Goal: Transaction & Acquisition: Purchase product/service

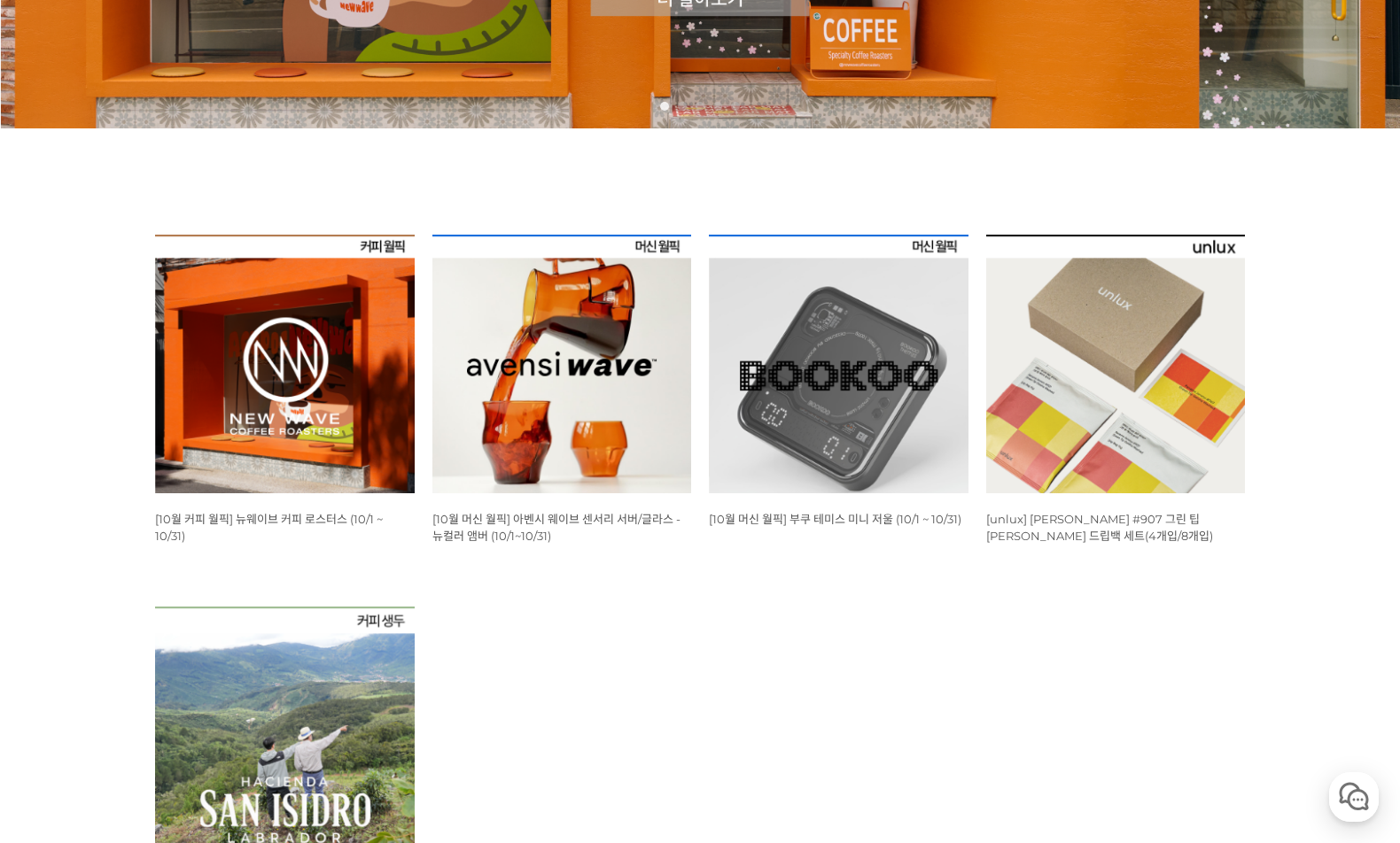
scroll to position [620, 0]
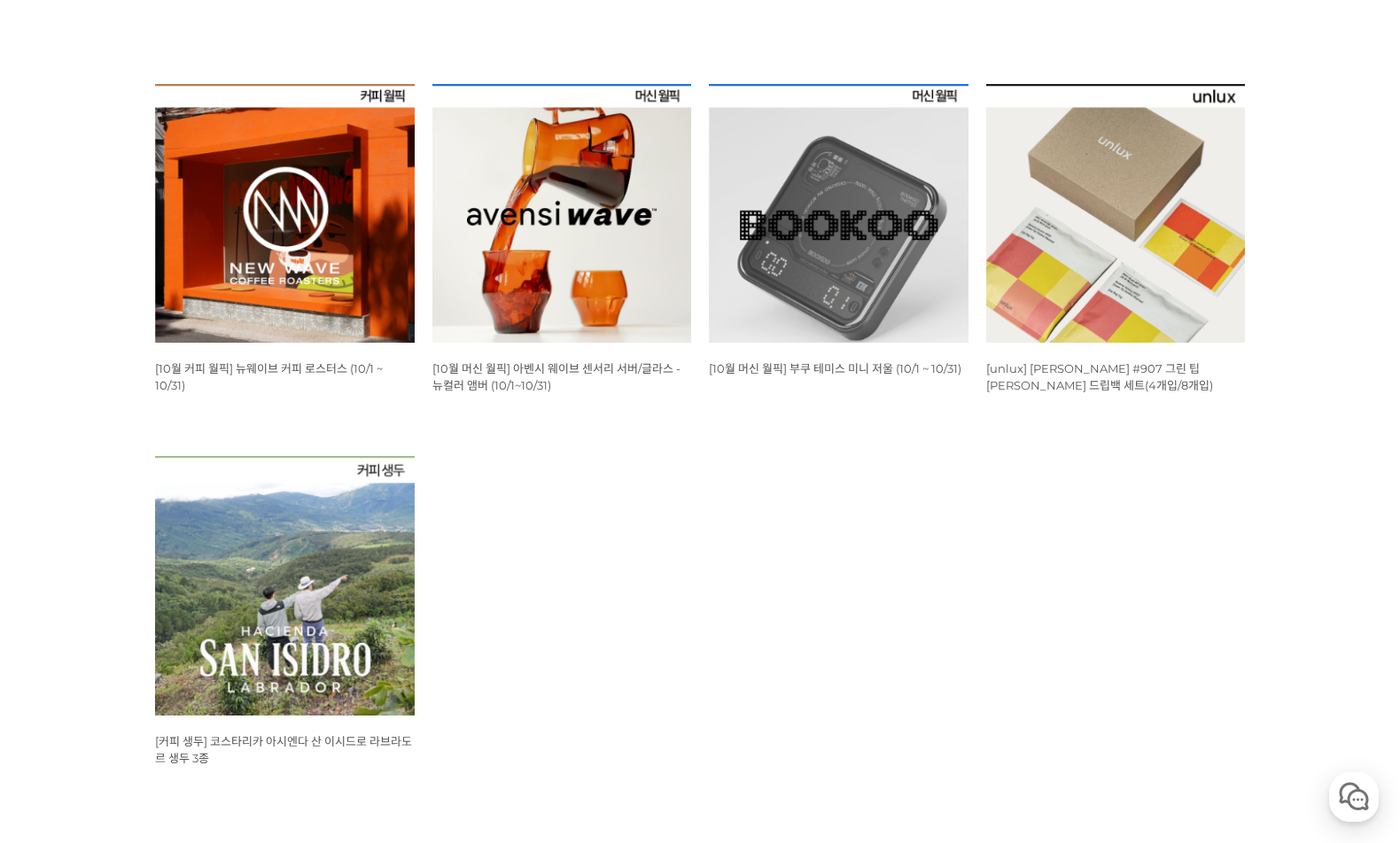
click at [282, 367] on span "[10월 커피 월픽] 뉴웨이브 커피 로스터스 (10/1 ~ 10/31)" at bounding box center [269, 377] width 228 height 31
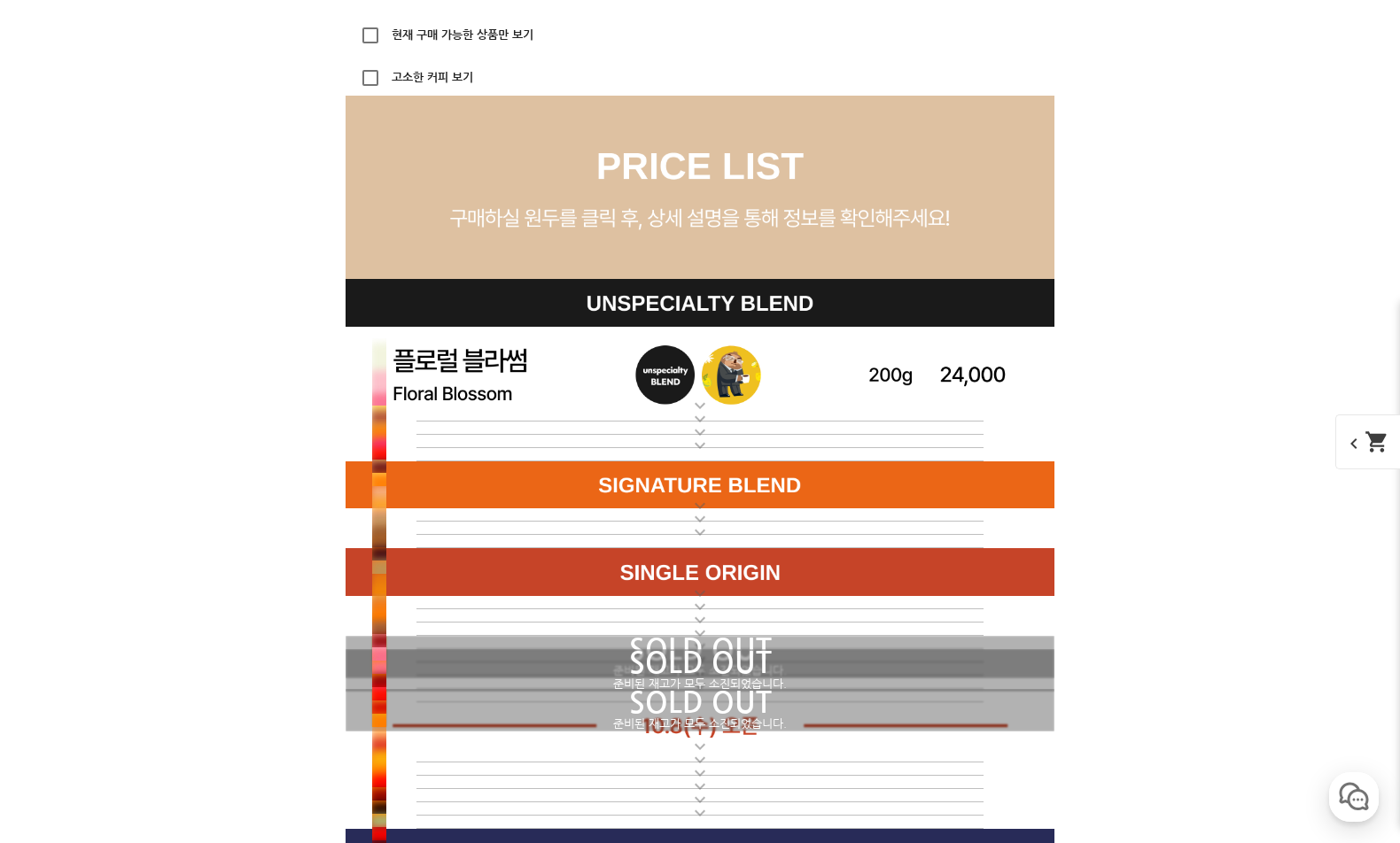
scroll to position [4871, 0]
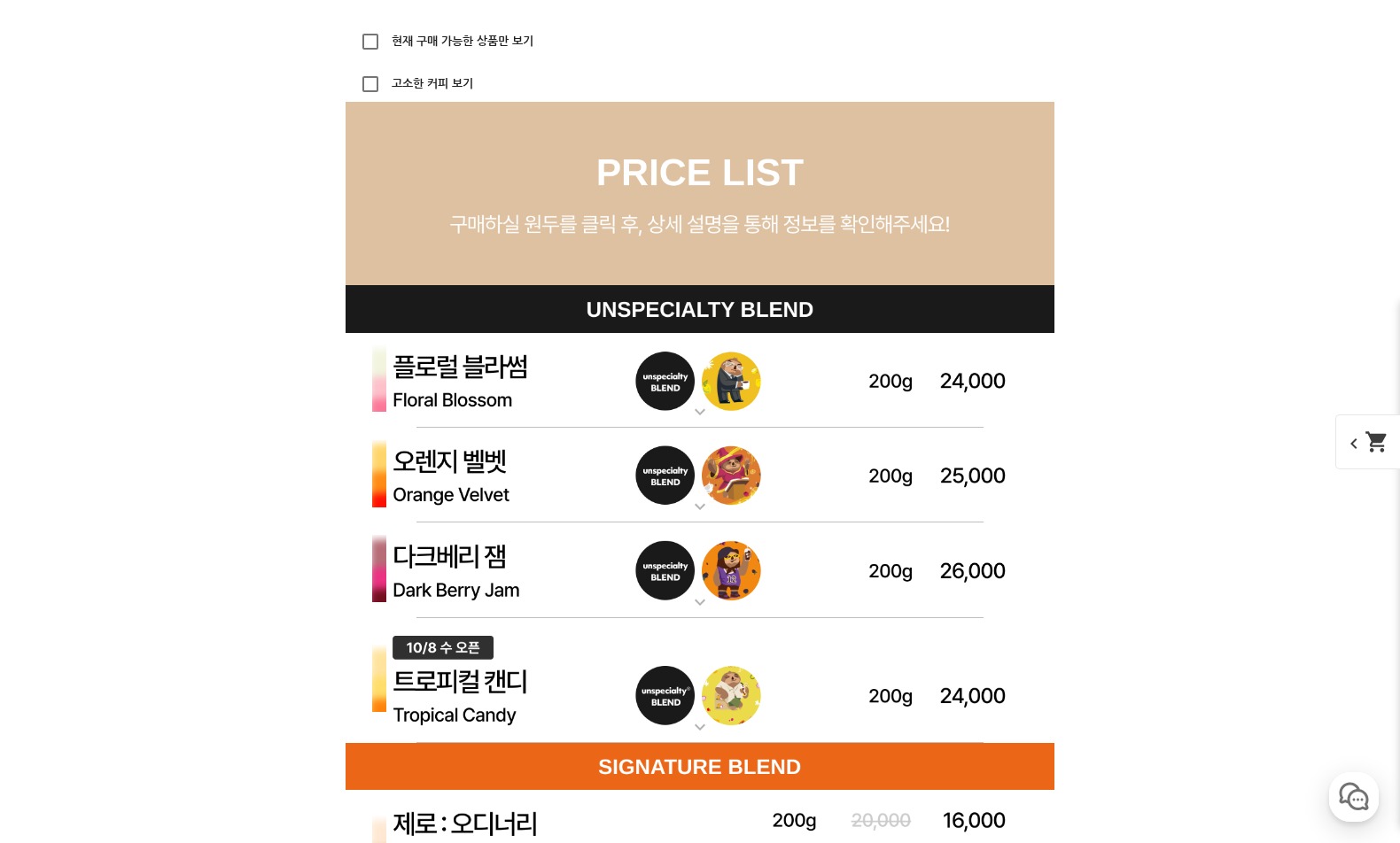
click at [493, 675] on img at bounding box center [700, 681] width 709 height 126
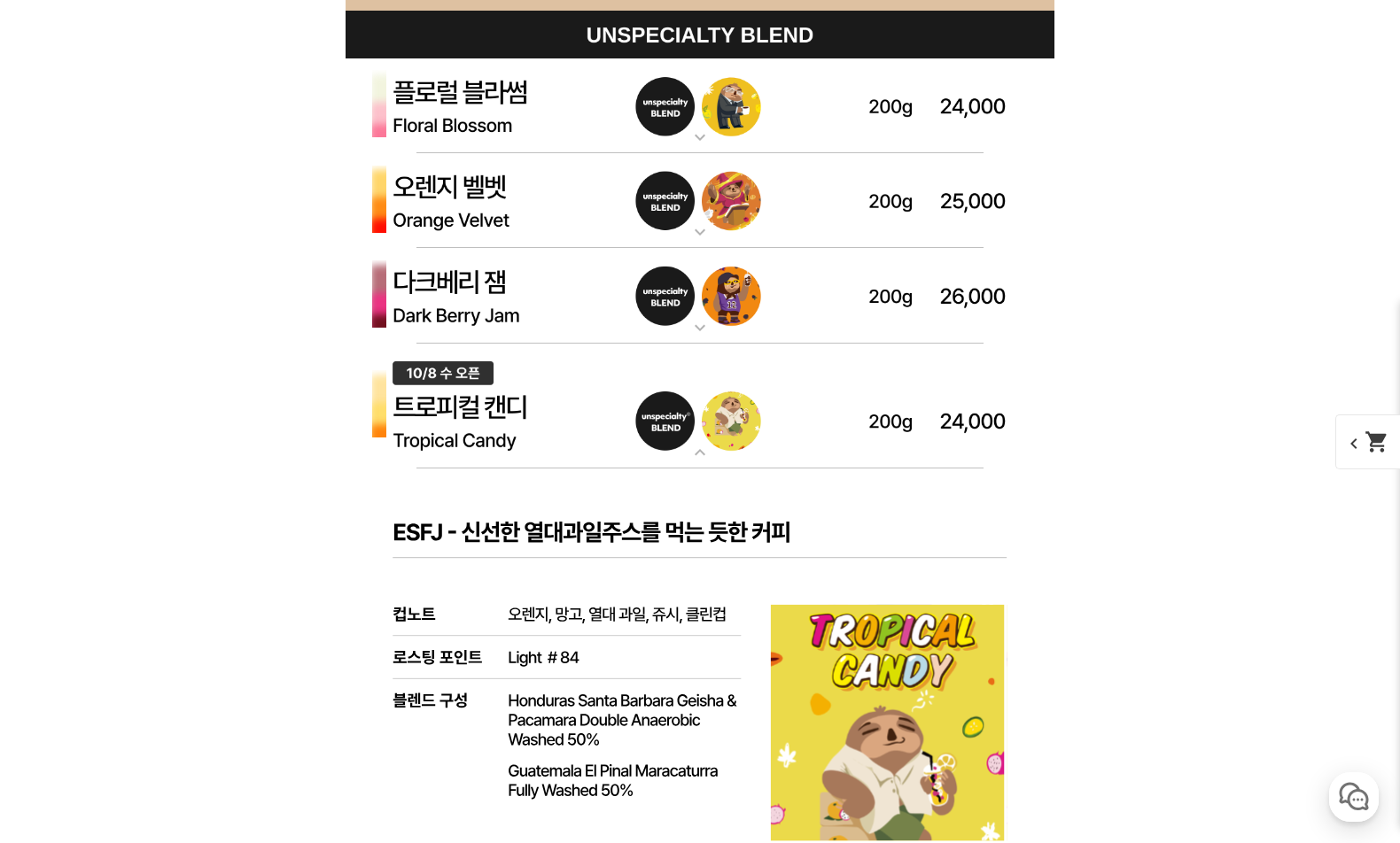
scroll to position [5136, 0]
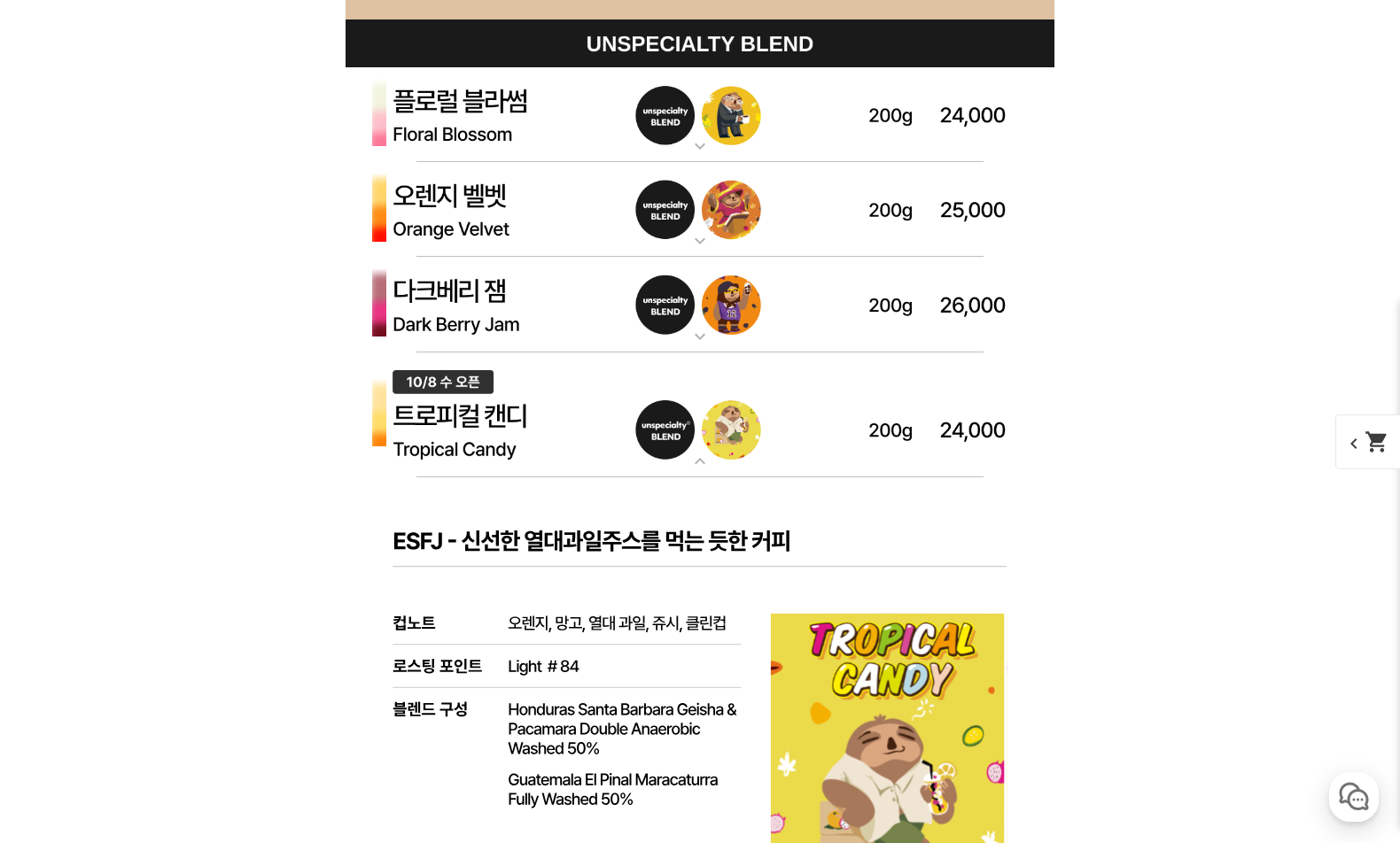
click at [490, 213] on img at bounding box center [700, 210] width 709 height 95
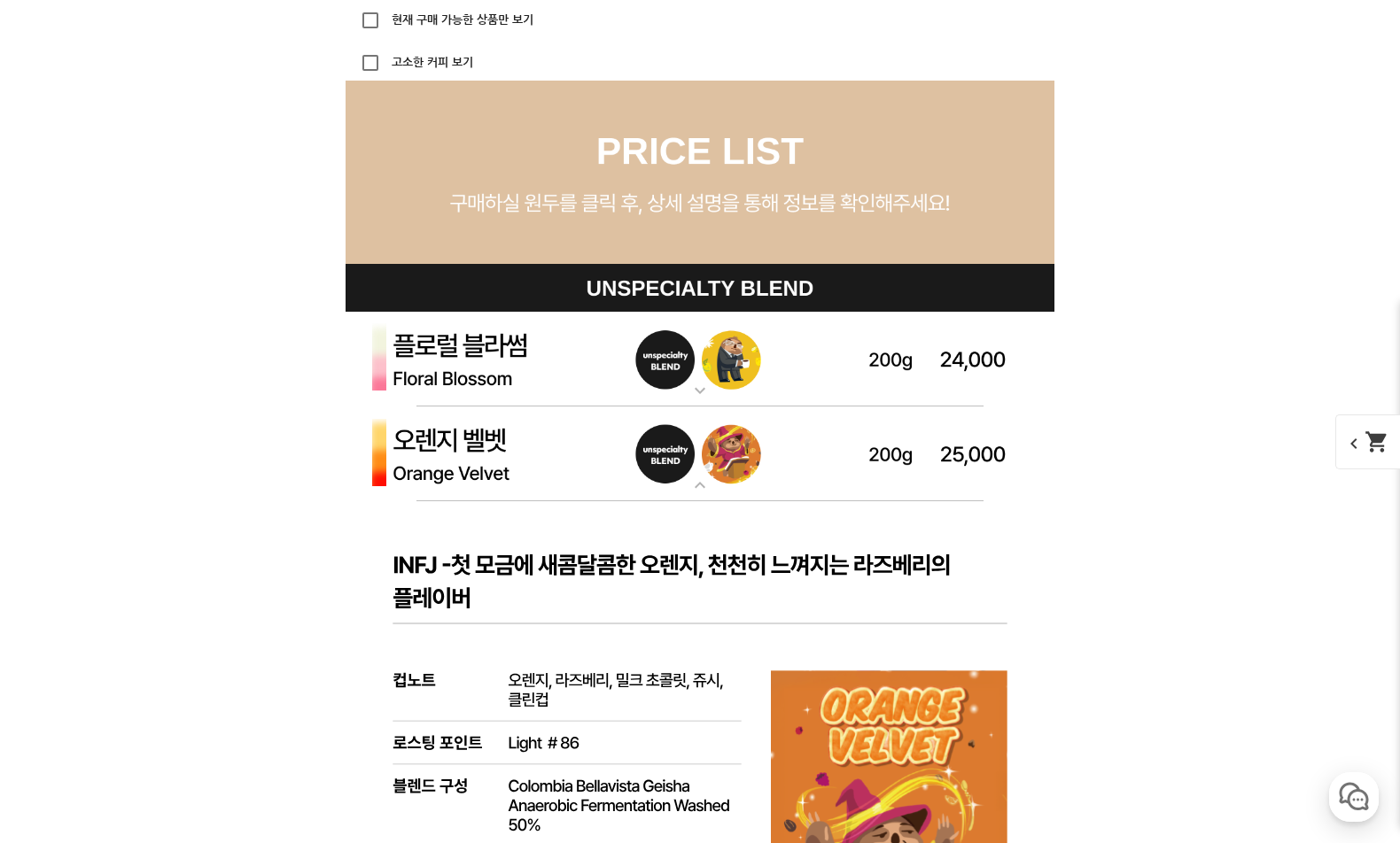
scroll to position [4871, 0]
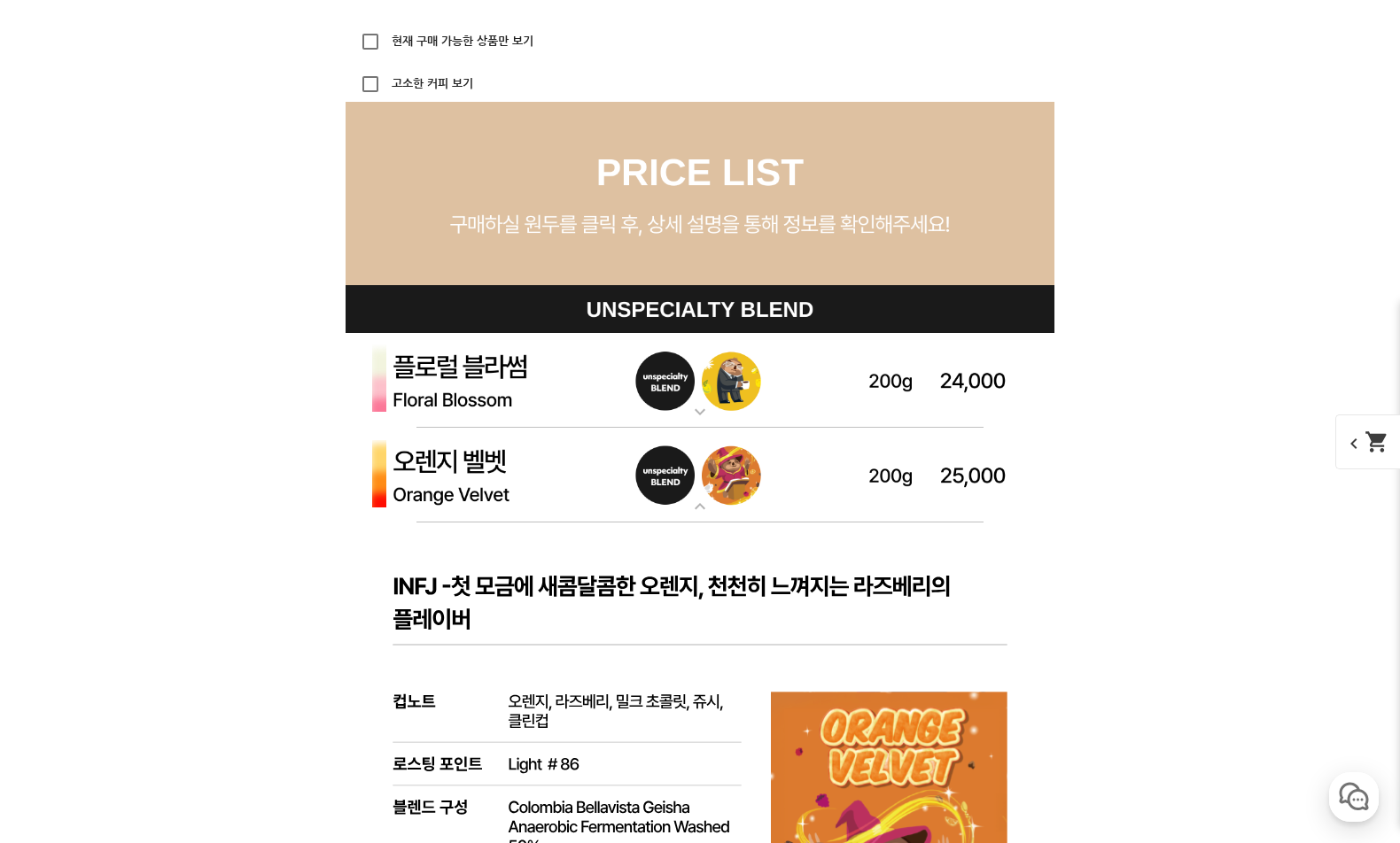
click at [935, 458] on img at bounding box center [700, 475] width 709 height 95
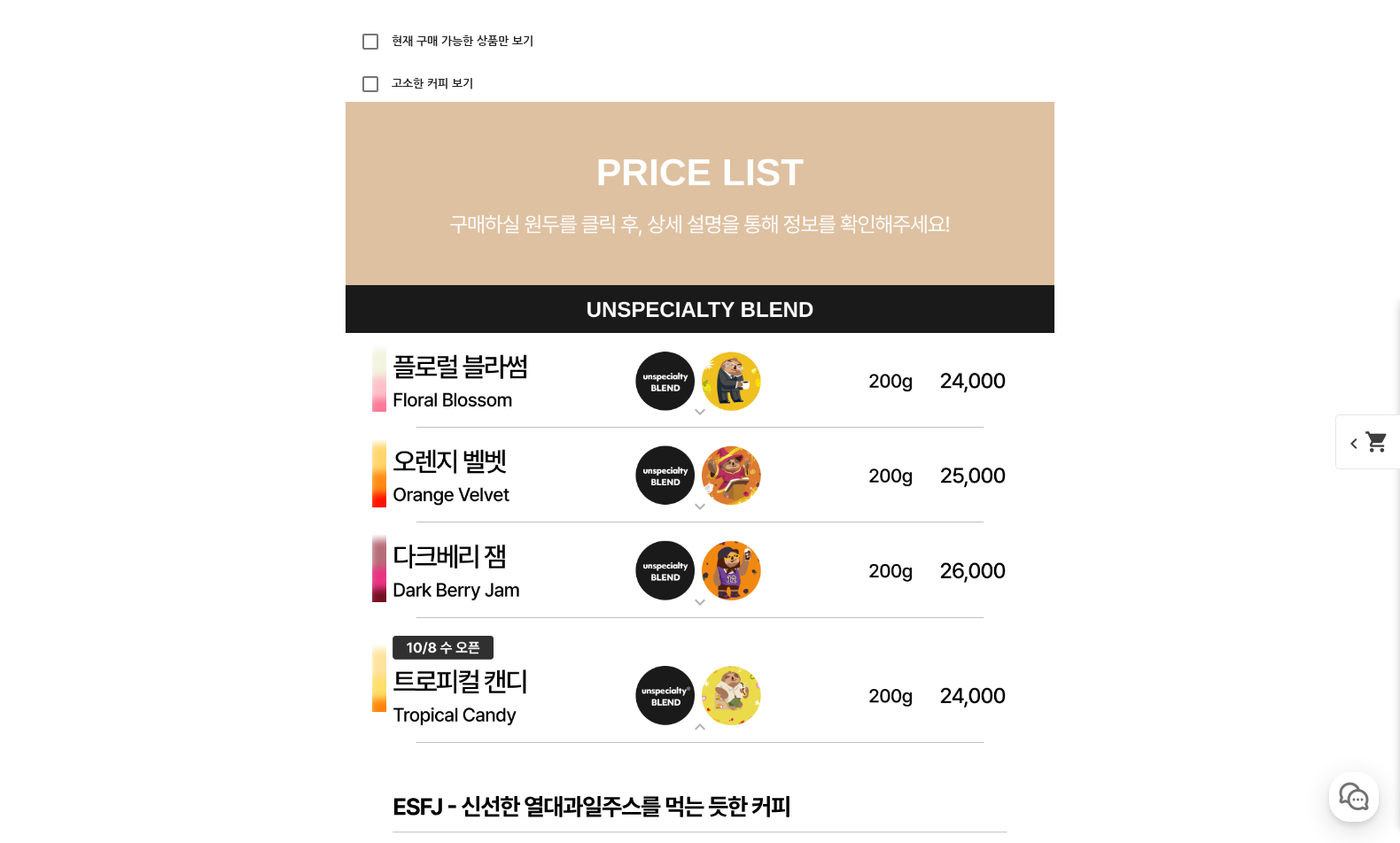
click at [948, 460] on img at bounding box center [700, 475] width 709 height 95
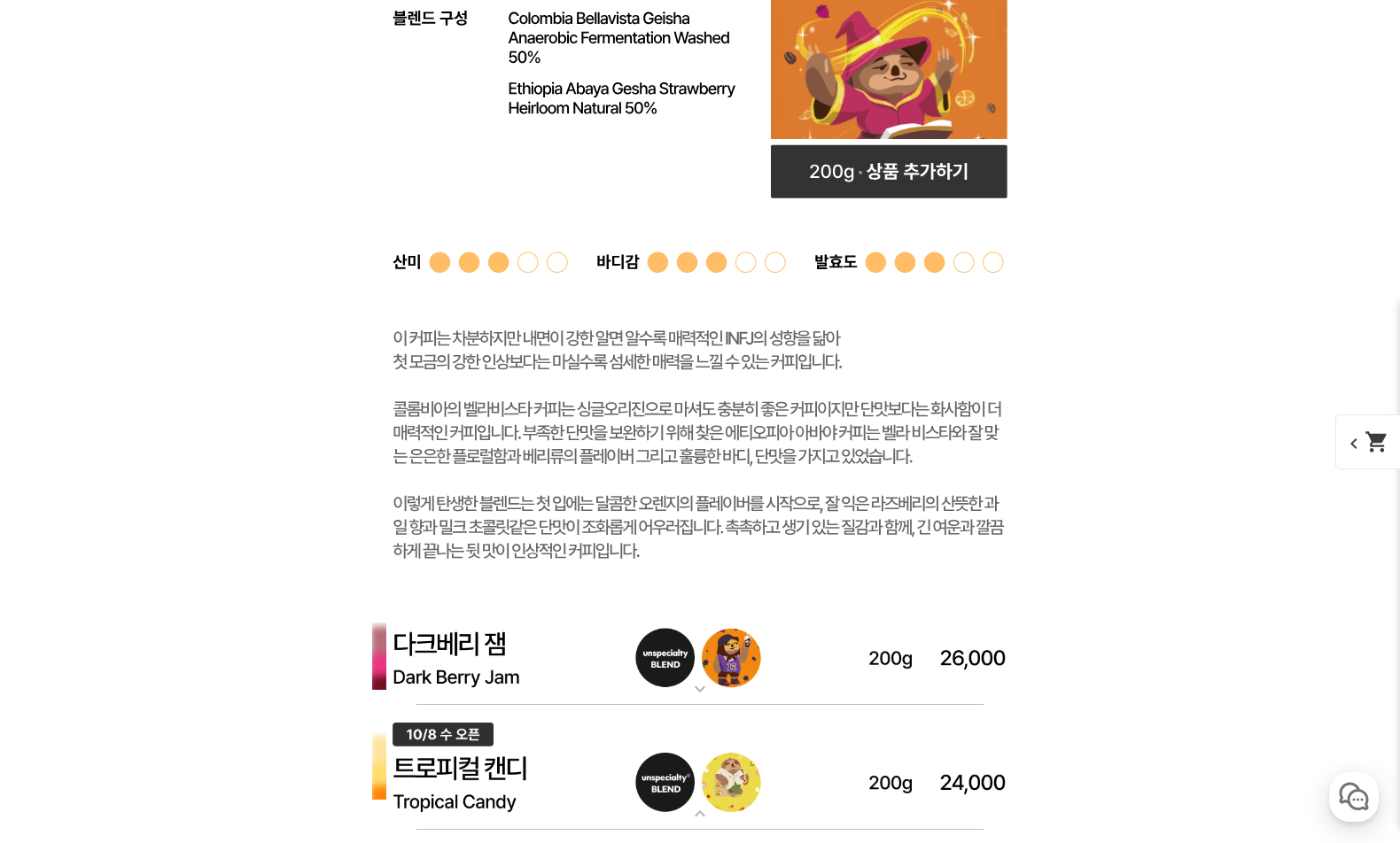
scroll to position [5934, 0]
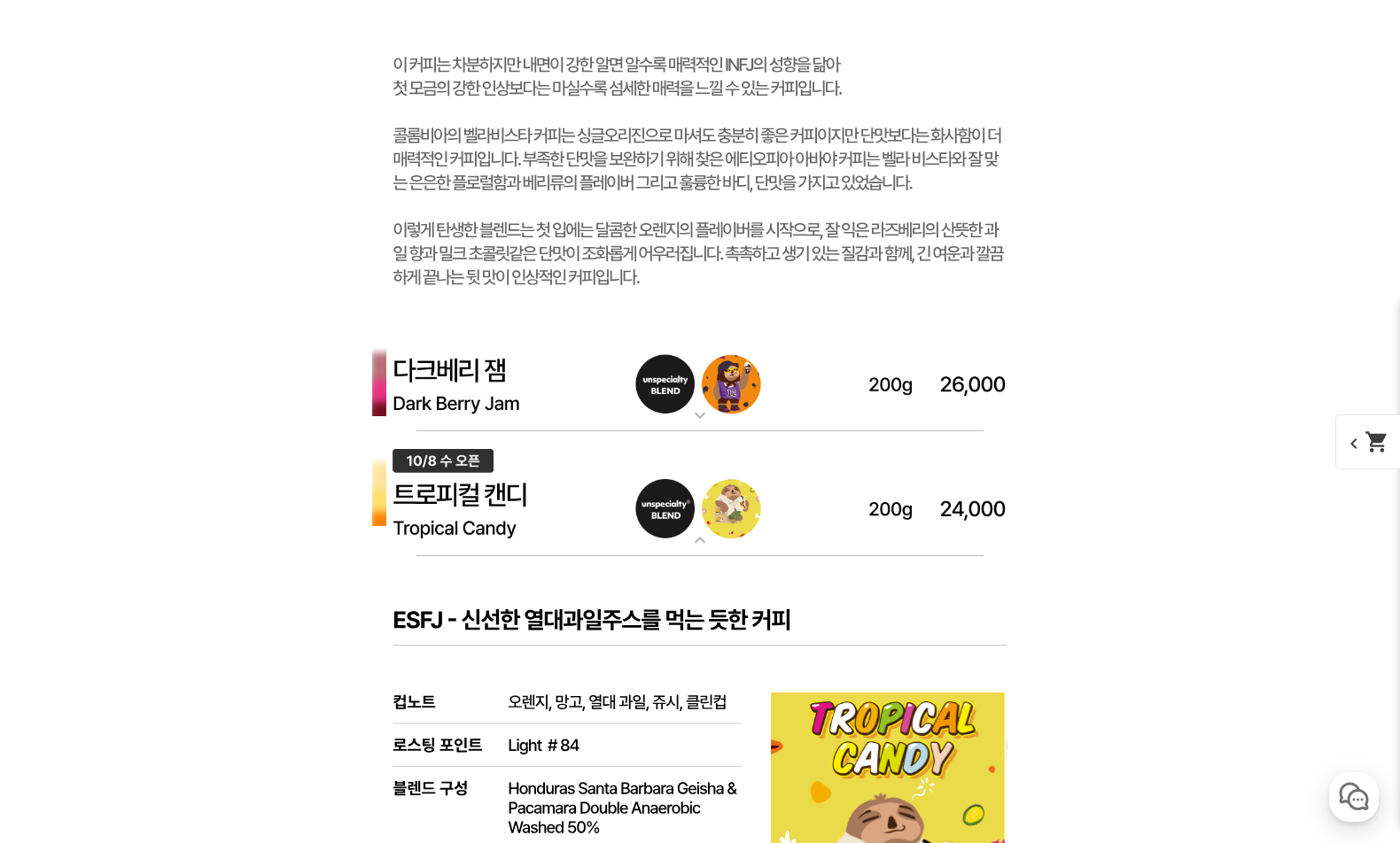
click at [680, 398] on img at bounding box center [700, 384] width 709 height 95
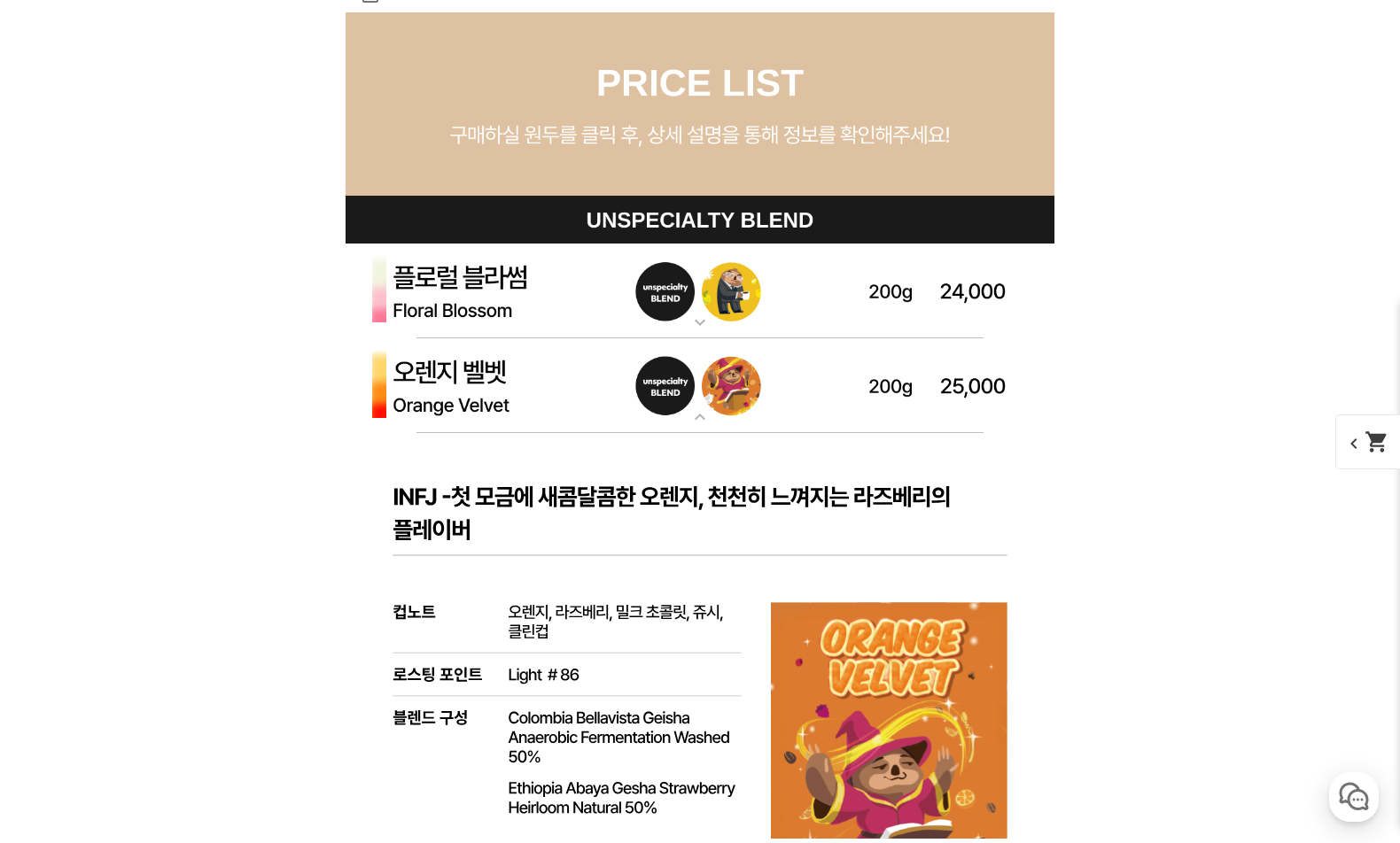
scroll to position [4959, 0]
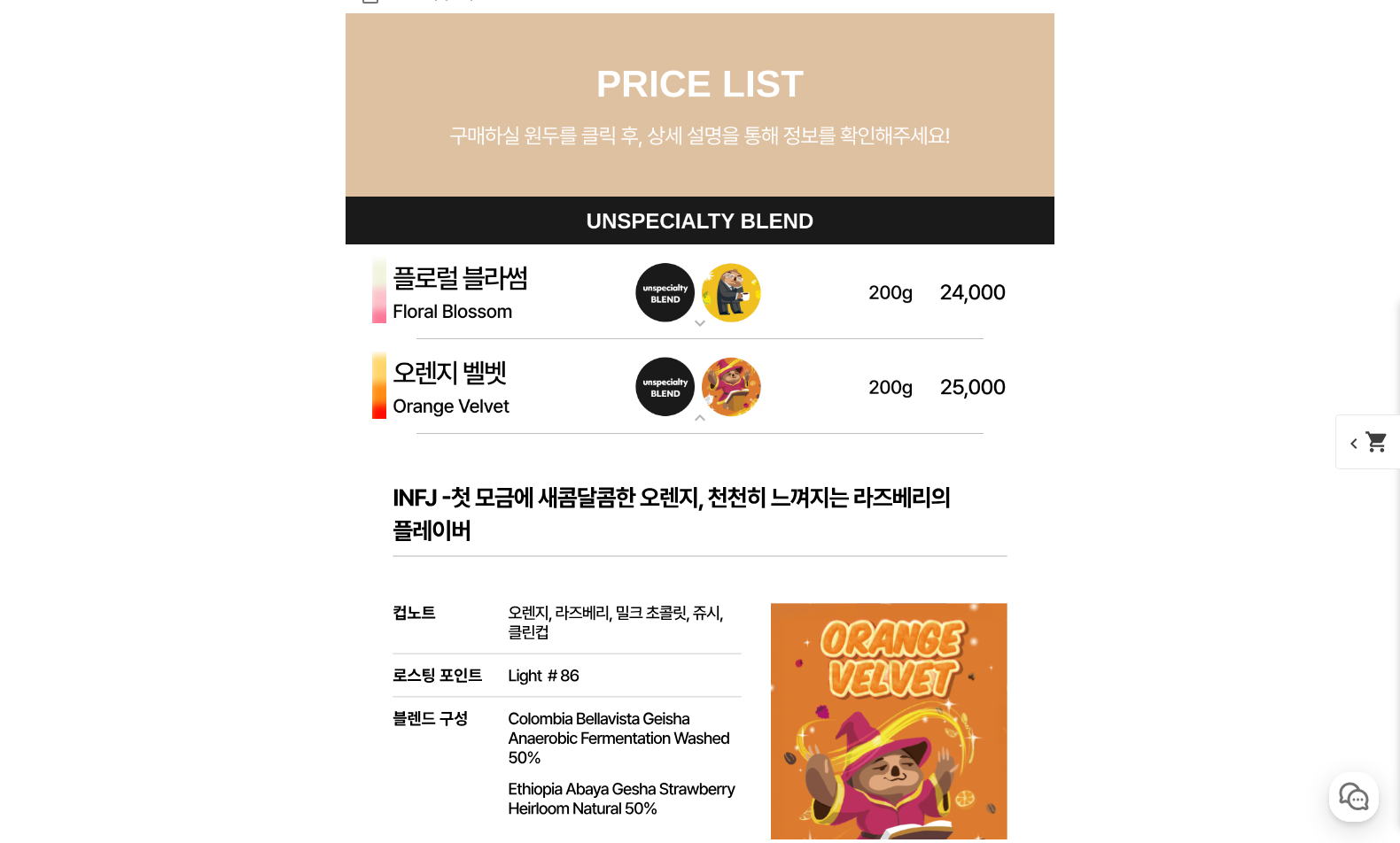
click at [499, 316] on img at bounding box center [700, 291] width 709 height 95
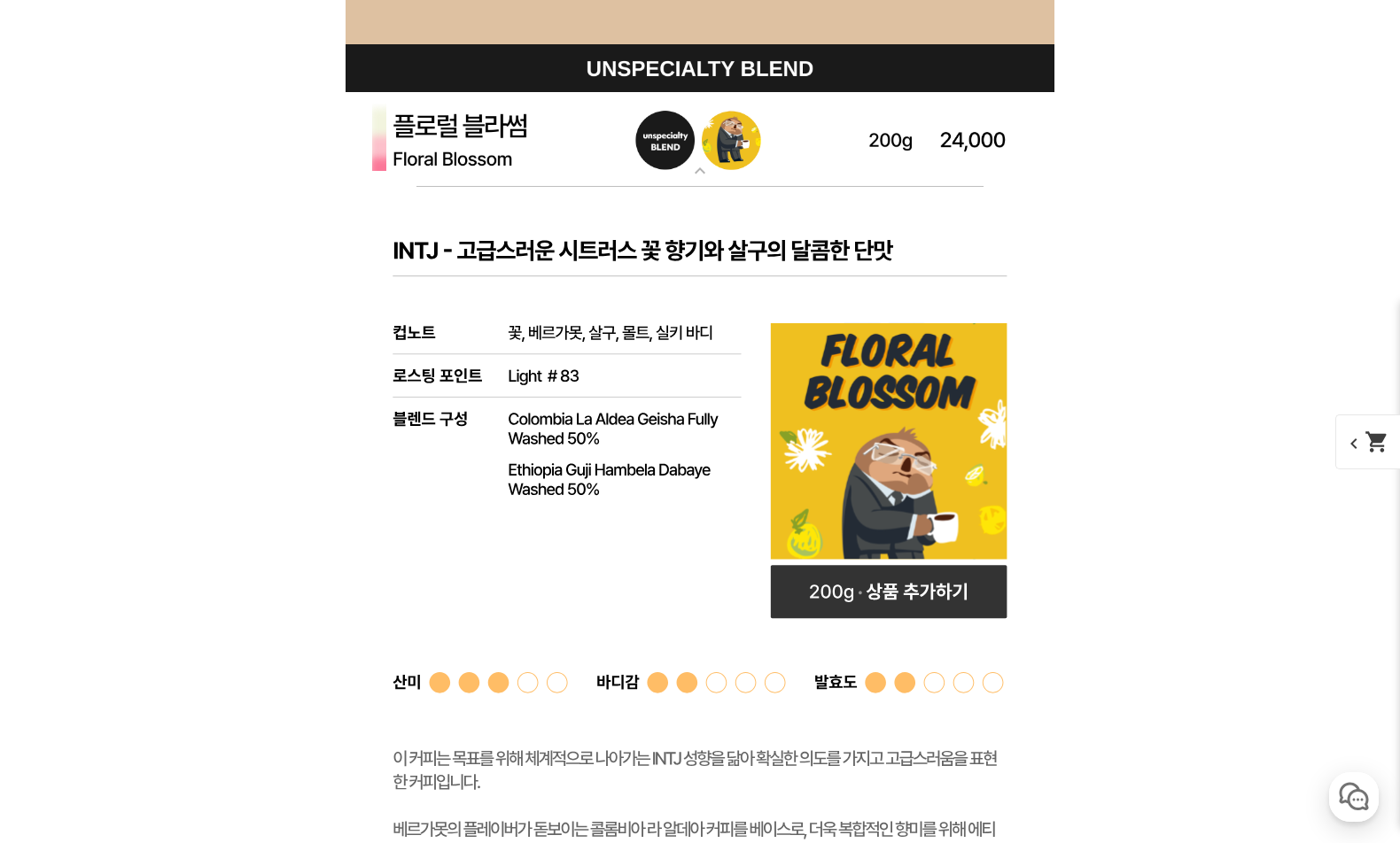
scroll to position [5314, 0]
